Goal: Transaction & Acquisition: Purchase product/service

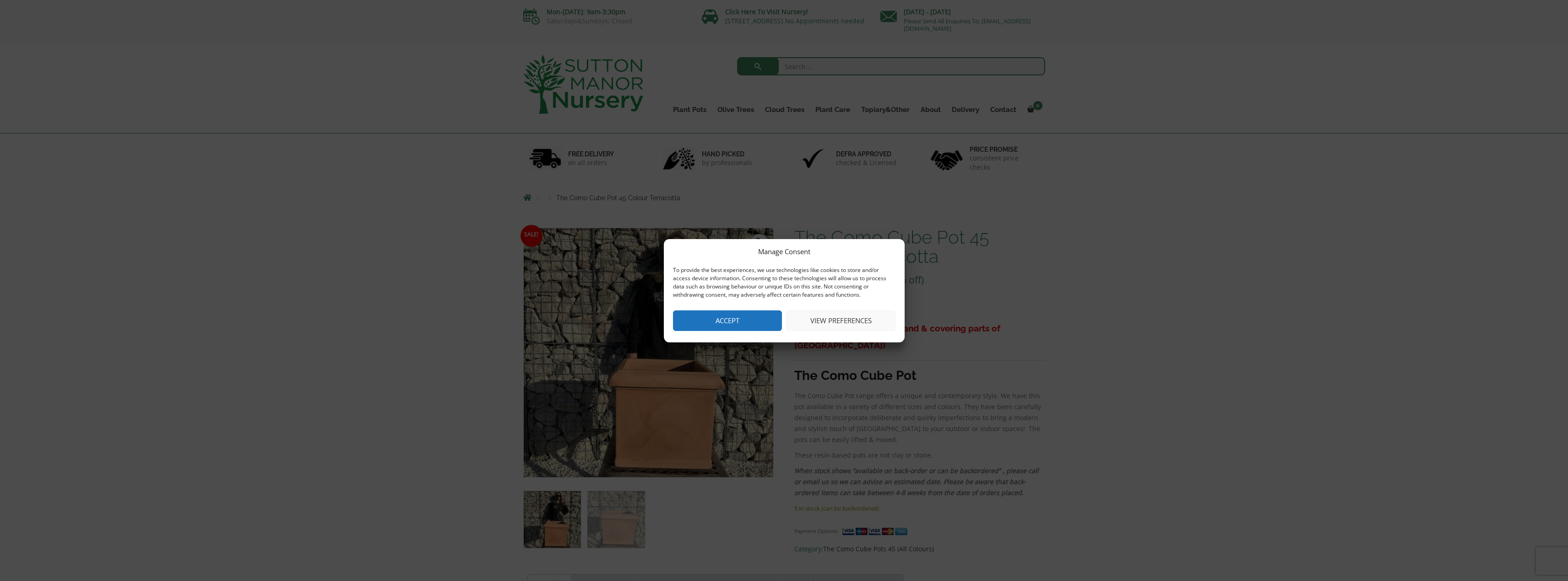
click at [750, 326] on button "Accept" at bounding box center [728, 320] width 109 height 20
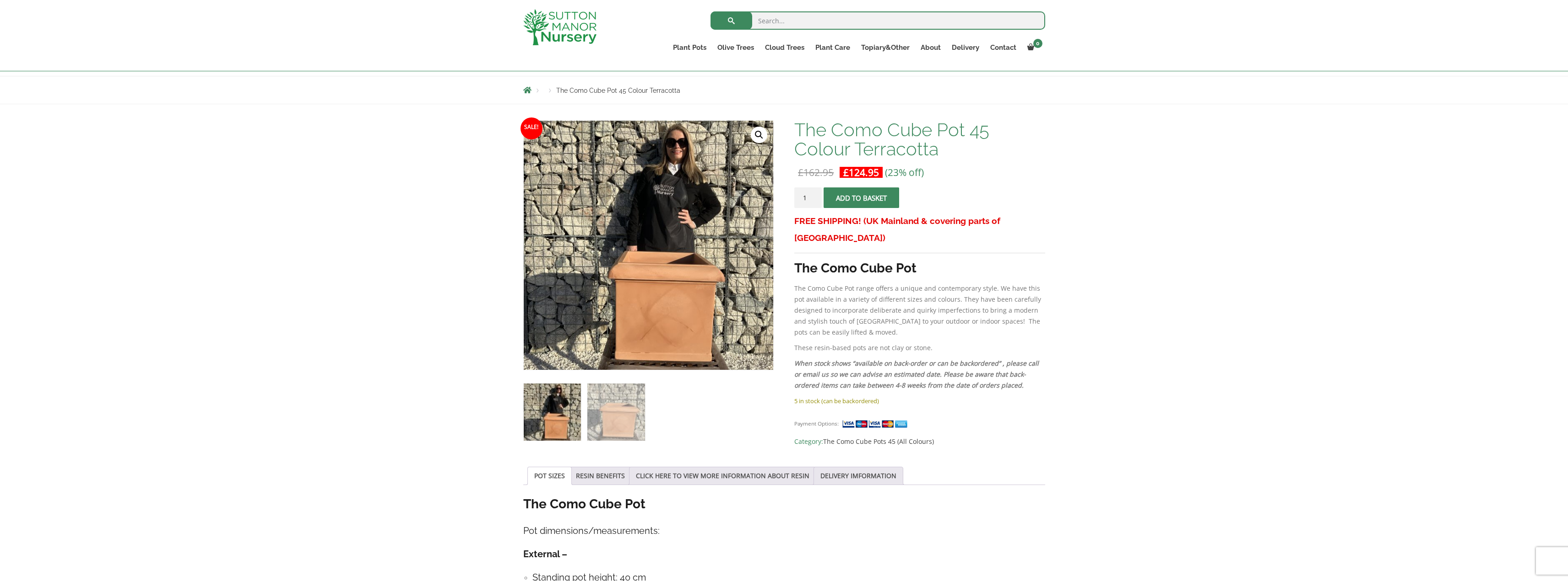
scroll to position [92, 0]
click at [862, 198] on button "Add to basket" at bounding box center [862, 197] width 75 height 20
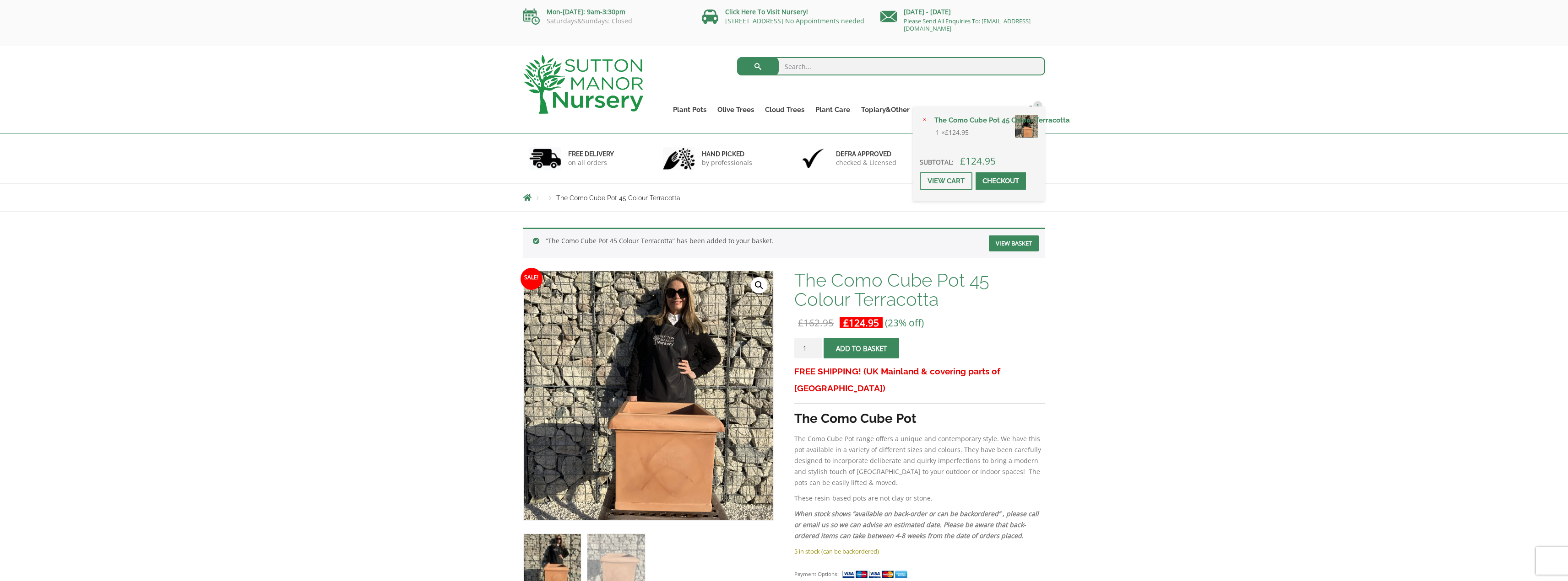
click at [1037, 108] on div "× The Como Cube Pot 45 Colour Terracotta 1 × £ 124.95 Subtotal: £ 124.95 View c…" at bounding box center [979, 153] width 132 height 95
click at [1000, 181] on span at bounding box center [1000, 181] width 0 height 0
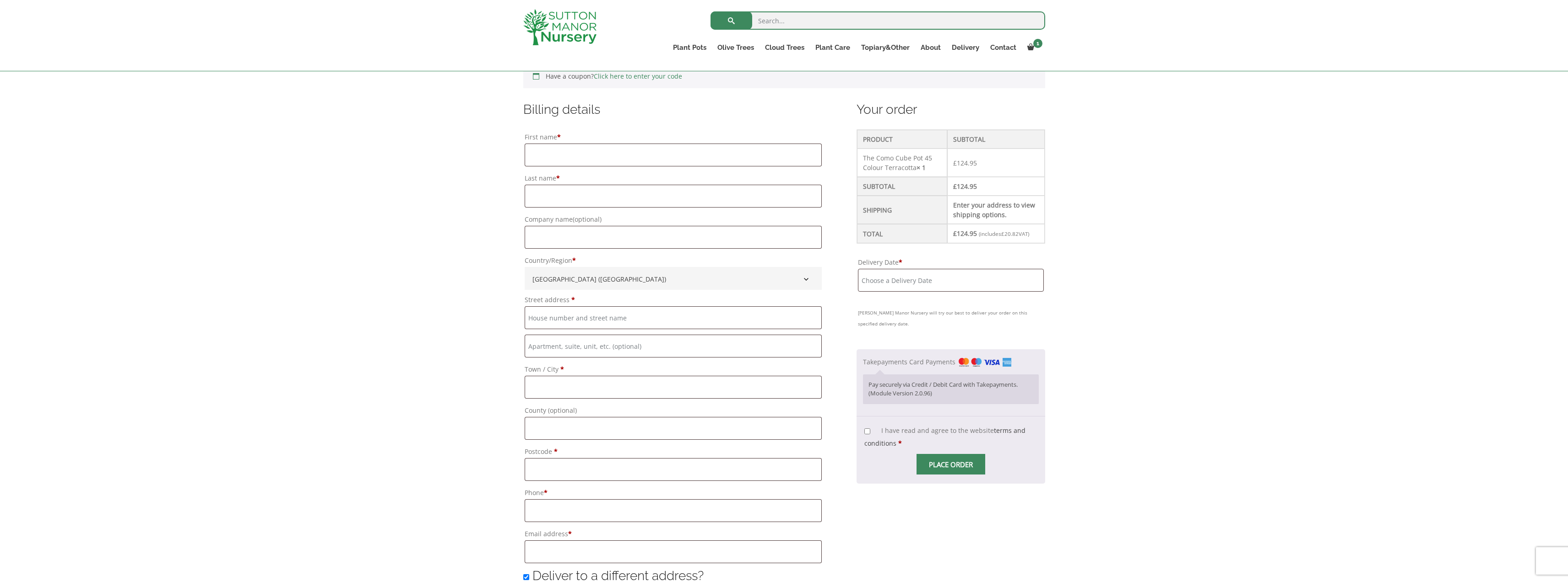
scroll to position [183, 0]
